Goal: Task Accomplishment & Management: Use online tool/utility

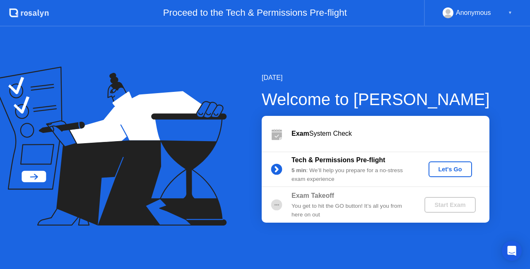
click at [455, 169] on div "Let's Go" at bounding box center [450, 169] width 37 height 7
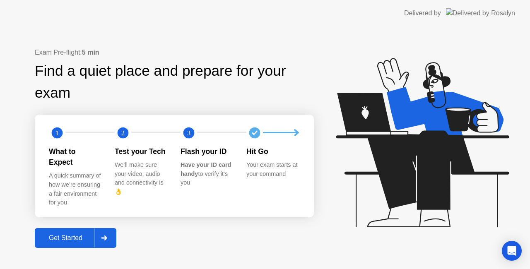
click at [80, 234] on div "Get Started" at bounding box center [65, 237] width 57 height 7
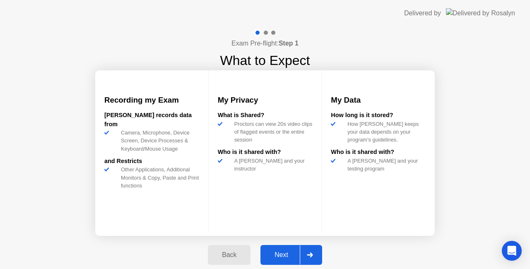
click at [288, 261] on button "Next" at bounding box center [292, 255] width 62 height 20
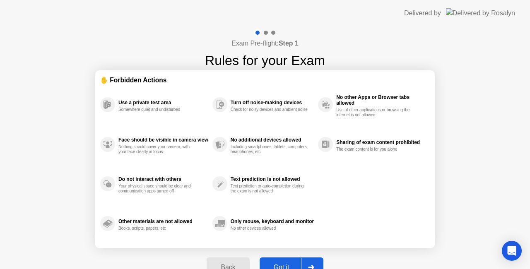
click at [283, 268] on div "Got it" at bounding box center [281, 267] width 39 height 7
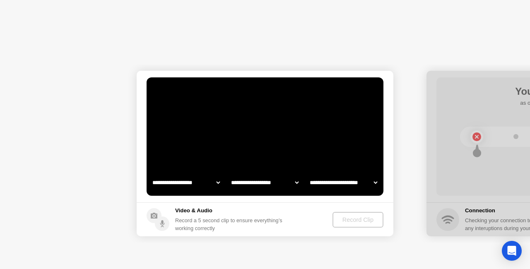
select select "**********"
select select "*******"
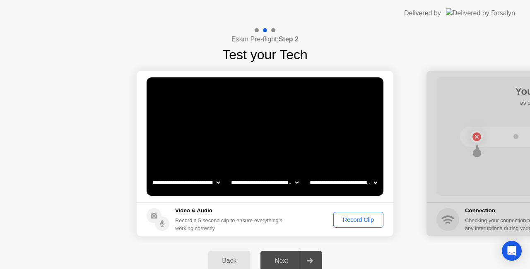
click at [362, 222] on div "Record Clip" at bounding box center [358, 220] width 44 height 7
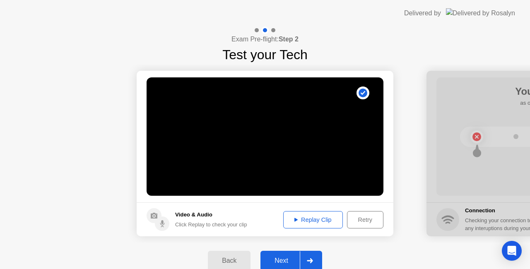
click at [313, 220] on div "Replay Clip" at bounding box center [313, 220] width 54 height 7
click at [311, 221] on div "Replay Clip" at bounding box center [313, 220] width 54 height 7
click at [283, 263] on div "Next" at bounding box center [281, 260] width 37 height 7
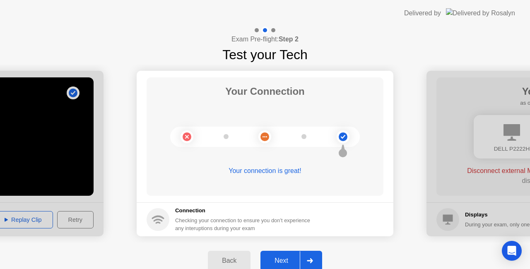
click at [279, 257] on div "Next" at bounding box center [281, 260] width 37 height 7
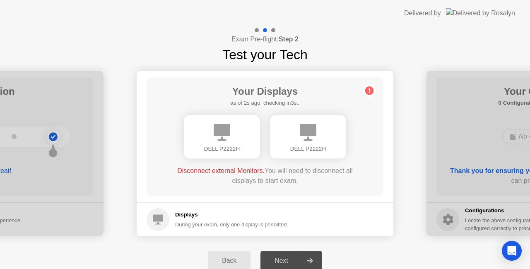
click at [205, 173] on span "Disconnect external Monitors." at bounding box center [220, 170] width 87 height 7
click at [369, 91] on circle at bounding box center [369, 91] width 9 height 9
click at [233, 172] on span "Disconnect external Monitors." at bounding box center [220, 170] width 87 height 7
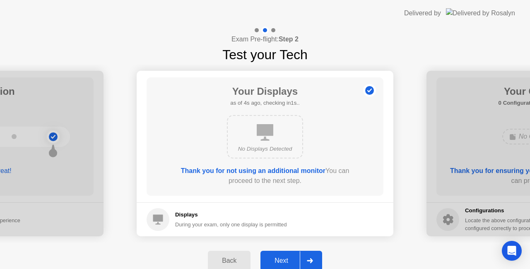
click at [283, 257] on div "Next" at bounding box center [281, 260] width 37 height 7
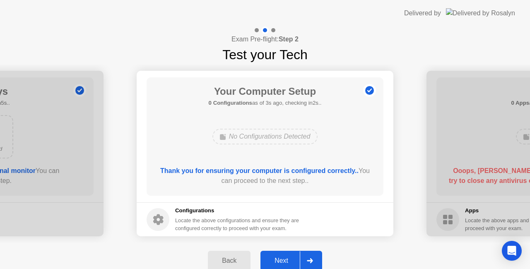
click at [286, 261] on div "Next" at bounding box center [281, 260] width 37 height 7
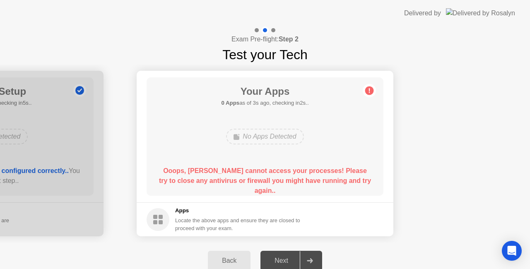
drag, startPoint x: 225, startPoint y: 167, endPoint x: 440, endPoint y: 250, distance: 231.5
click at [320, 199] on main "Your Apps 0 Apps as of 3s ago, checking in2s.. No Apps Detected Ooops, [PERSON_…" at bounding box center [265, 137] width 257 height 132
drag, startPoint x: 196, startPoint y: 220, endPoint x: 241, endPoint y: 220, distance: 44.7
click at [241, 220] on div "Locate the above apps and ensure they are closed to proceed with your exam." at bounding box center [238, 225] width 126 height 16
click at [250, 170] on b "Ooops, [PERSON_NAME] cannot access your processes! Please try to close any anti…" at bounding box center [265, 180] width 212 height 27
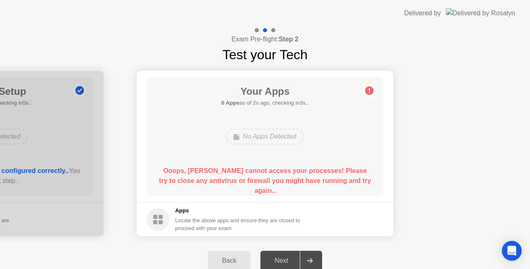
click at [303, 257] on div at bounding box center [310, 260] width 20 height 19
drag, startPoint x: 283, startPoint y: 259, endPoint x: 267, endPoint y: 259, distance: 15.7
click at [283, 259] on div "Next" at bounding box center [281, 260] width 37 height 7
click at [370, 90] on icon at bounding box center [369, 91] width 1 height 5
click at [257, 138] on div "No Apps Detected" at bounding box center [264, 137] width 77 height 16
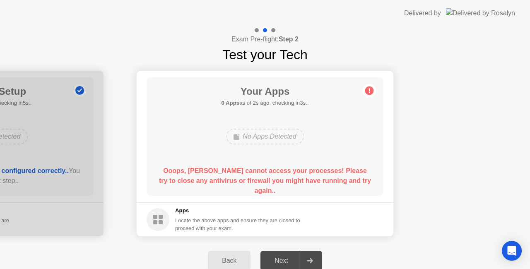
click at [244, 181] on b "Ooops, [PERSON_NAME] cannot access your processes! Please try to close any anti…" at bounding box center [265, 180] width 212 height 27
click at [275, 263] on div "Next" at bounding box center [281, 260] width 37 height 7
click at [372, 90] on circle at bounding box center [369, 91] width 9 height 9
drag, startPoint x: 335, startPoint y: 169, endPoint x: 338, endPoint y: 186, distance: 17.4
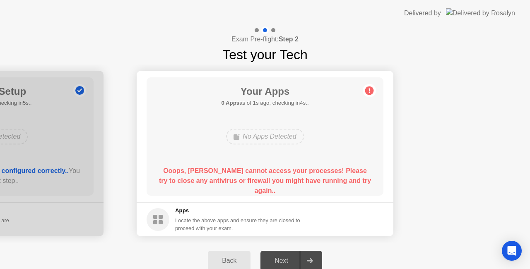
click at [339, 186] on div "Ooops, [PERSON_NAME] cannot access your processes! Please try to close any anti…" at bounding box center [265, 177] width 213 height 23
